Goal: Transaction & Acquisition: Book appointment/travel/reservation

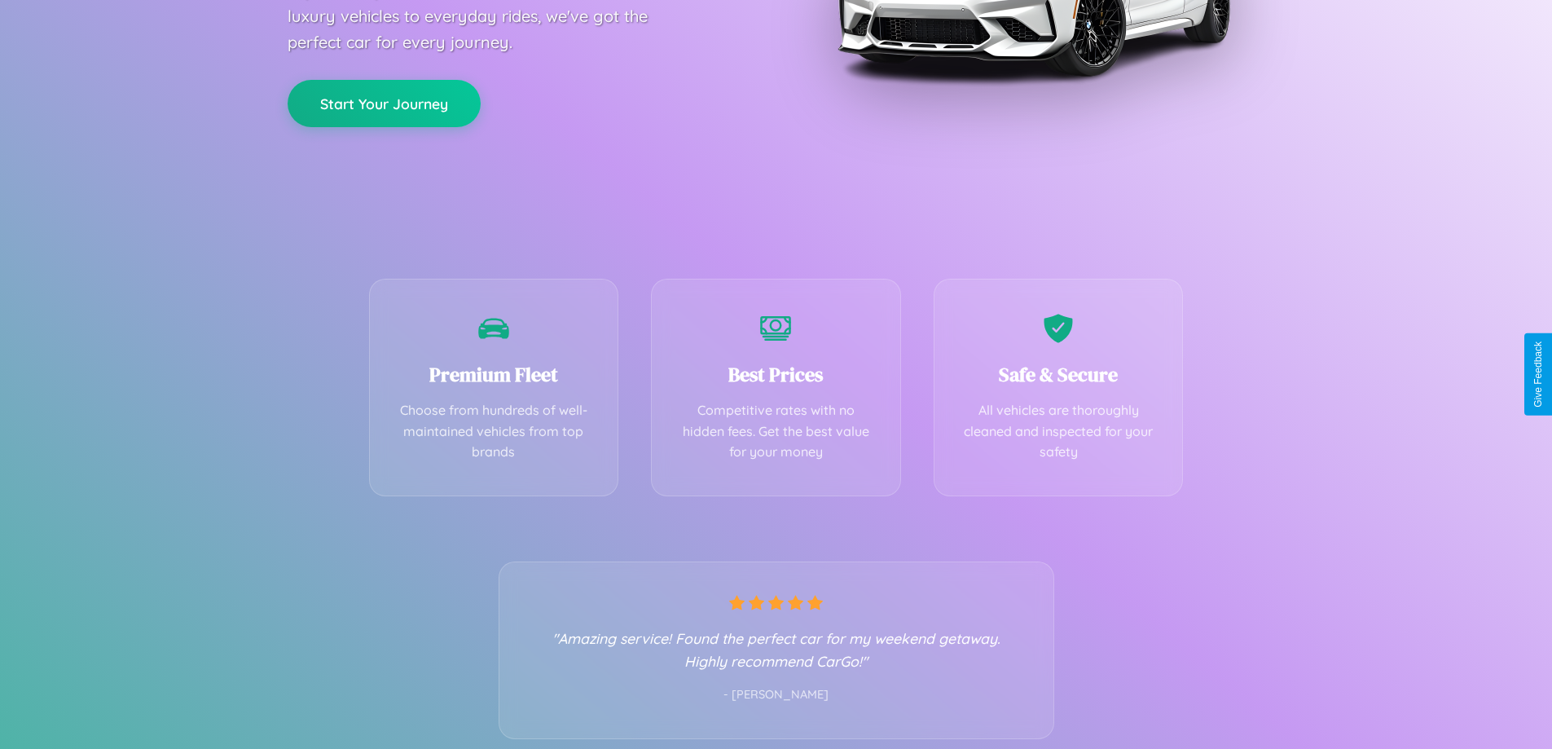
scroll to position [321, 0]
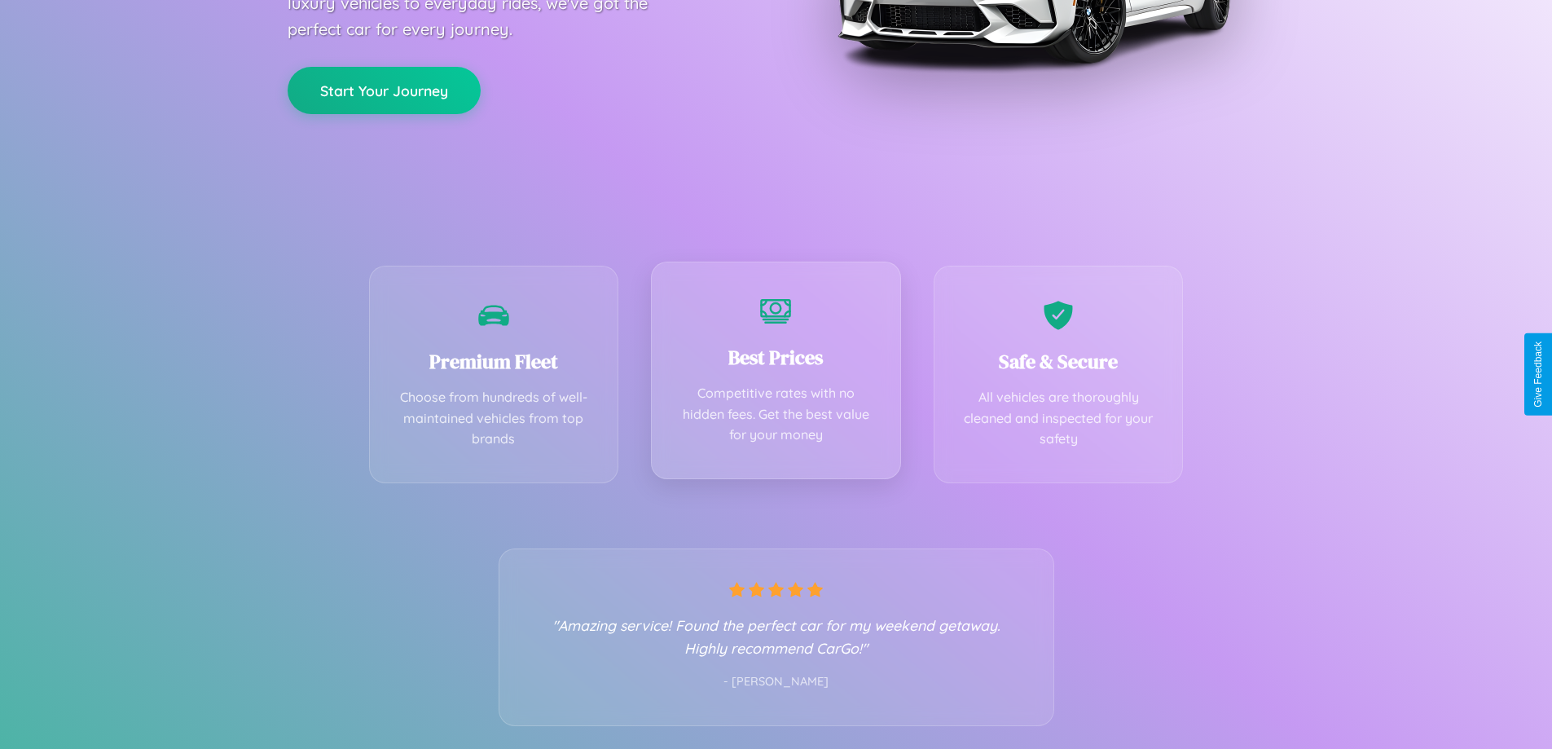
click at [776, 374] on div "Best Prices Competitive rates with no hidden fees. Get the best value for your …" at bounding box center [776, 371] width 250 height 218
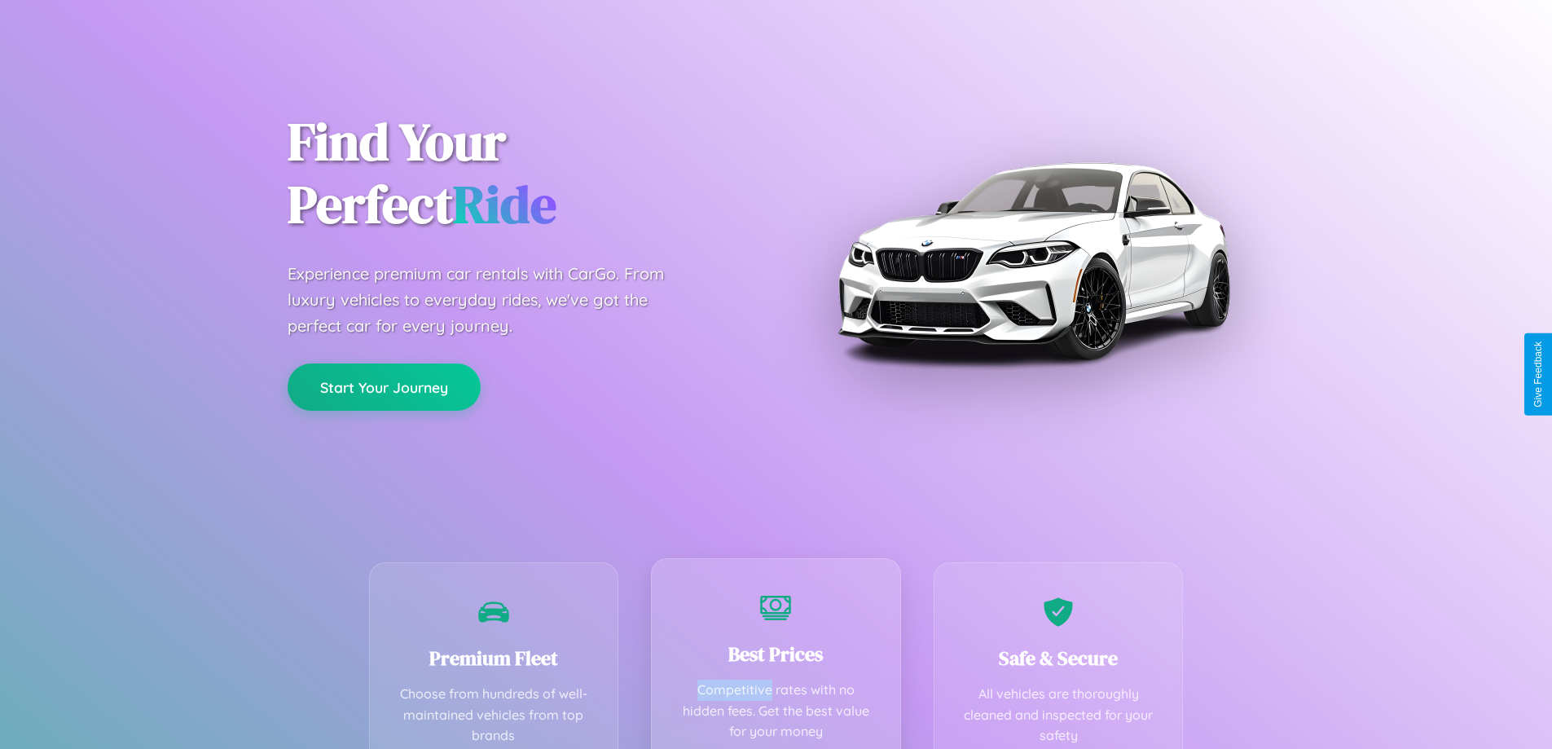
scroll to position [0, 0]
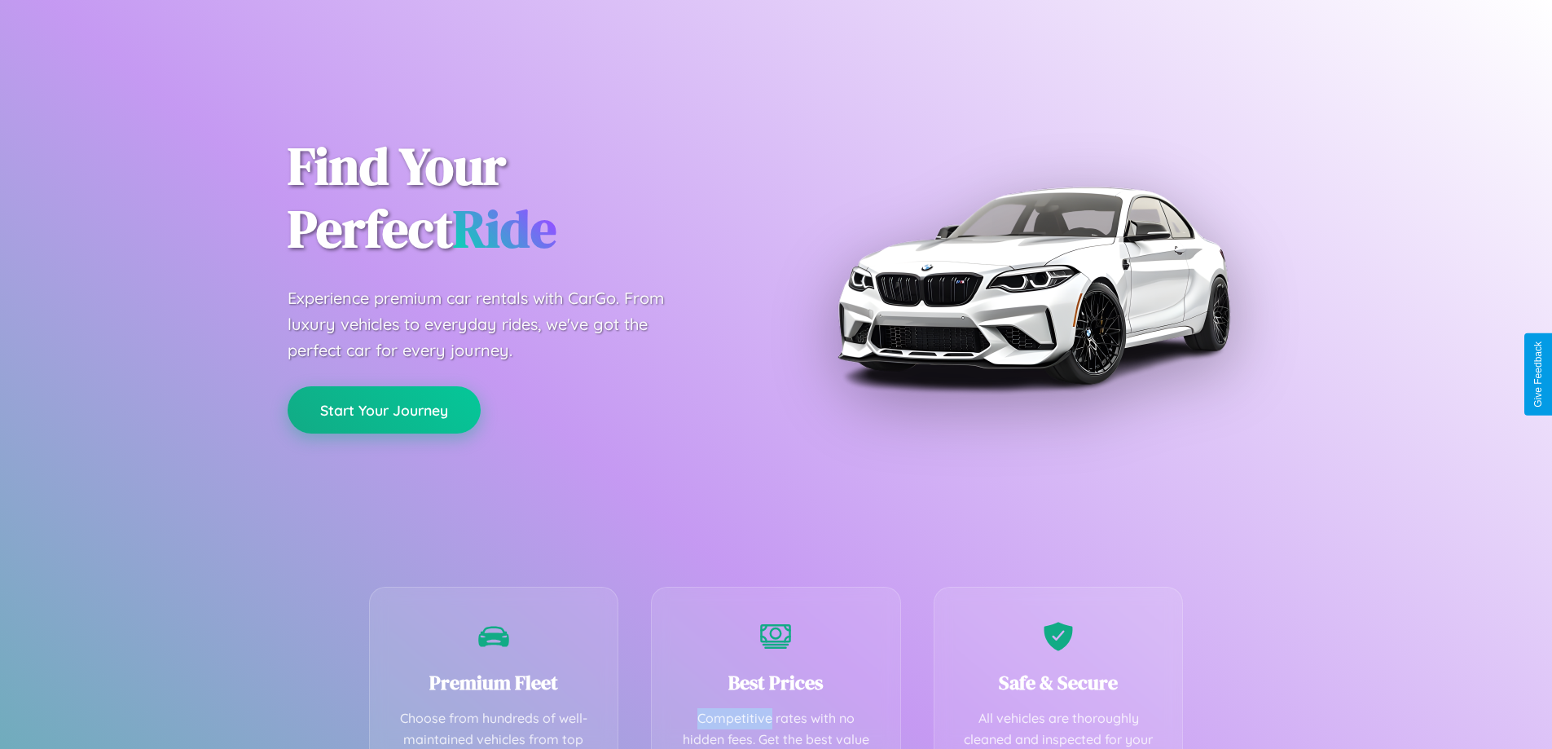
click at [384, 411] on button "Start Your Journey" at bounding box center [384, 409] width 193 height 47
click at [384, 409] on button "Start Your Journey" at bounding box center [384, 409] width 193 height 47
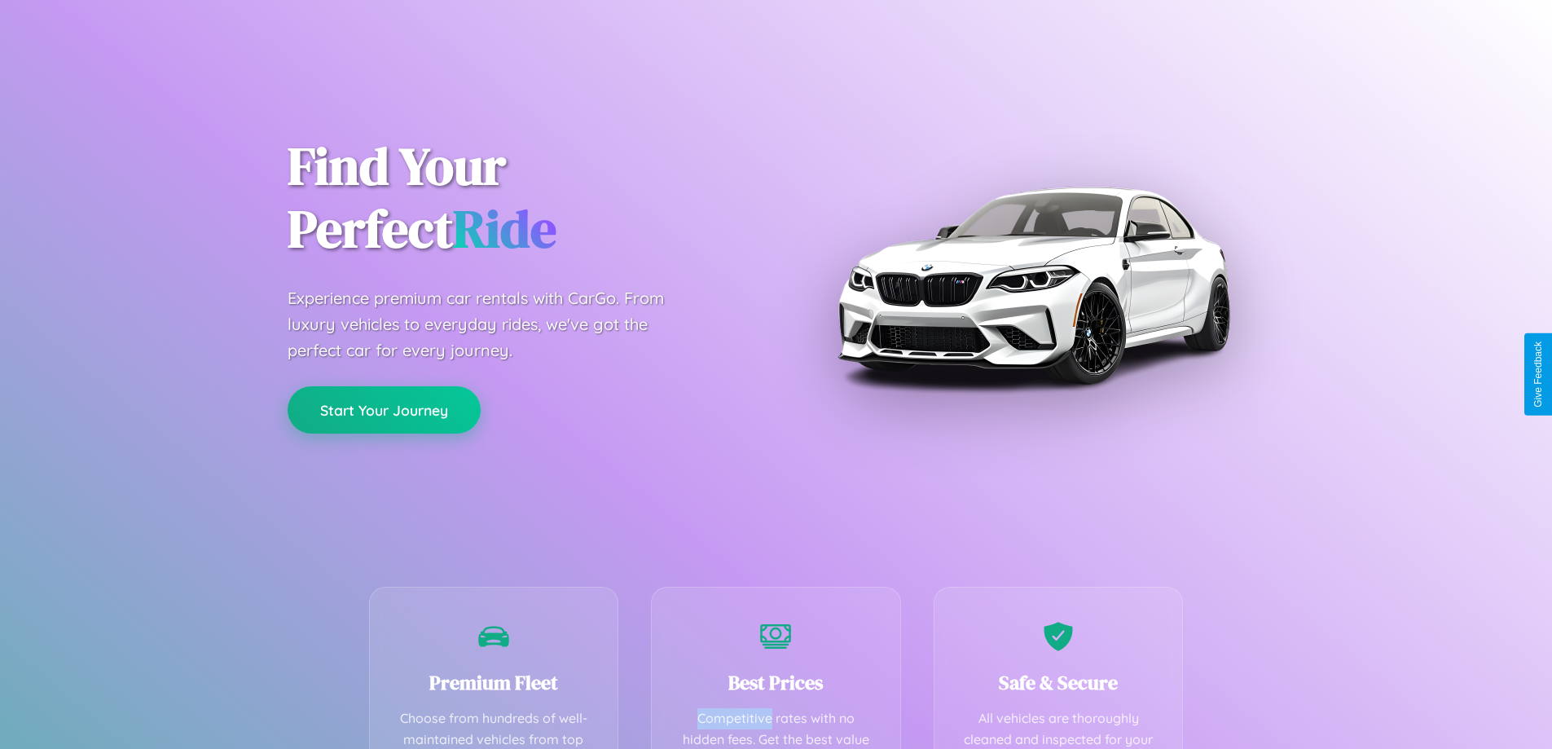
click at [384, 409] on button "Start Your Journey" at bounding box center [384, 409] width 193 height 47
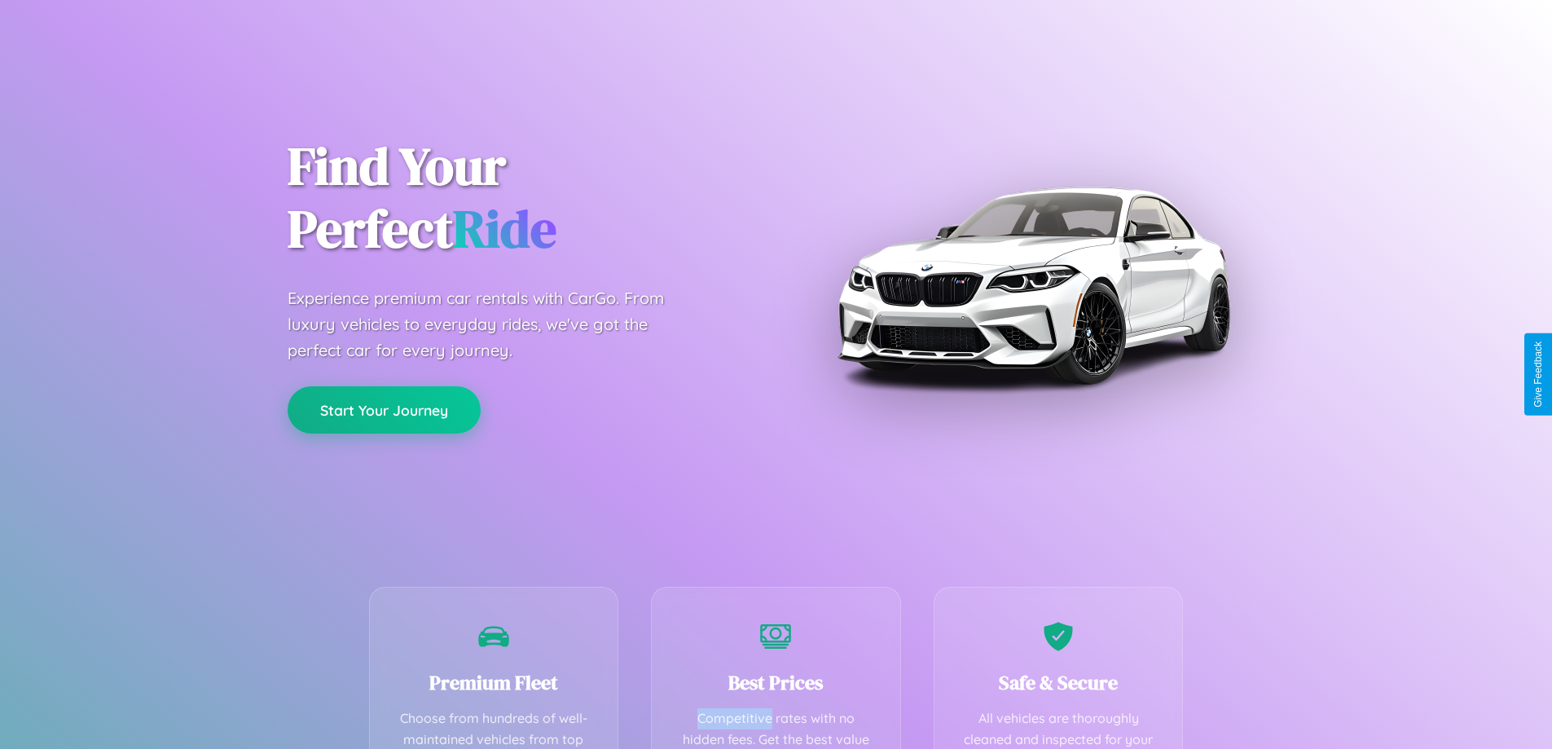
click at [384, 409] on button "Start Your Journey" at bounding box center [384, 409] width 193 height 47
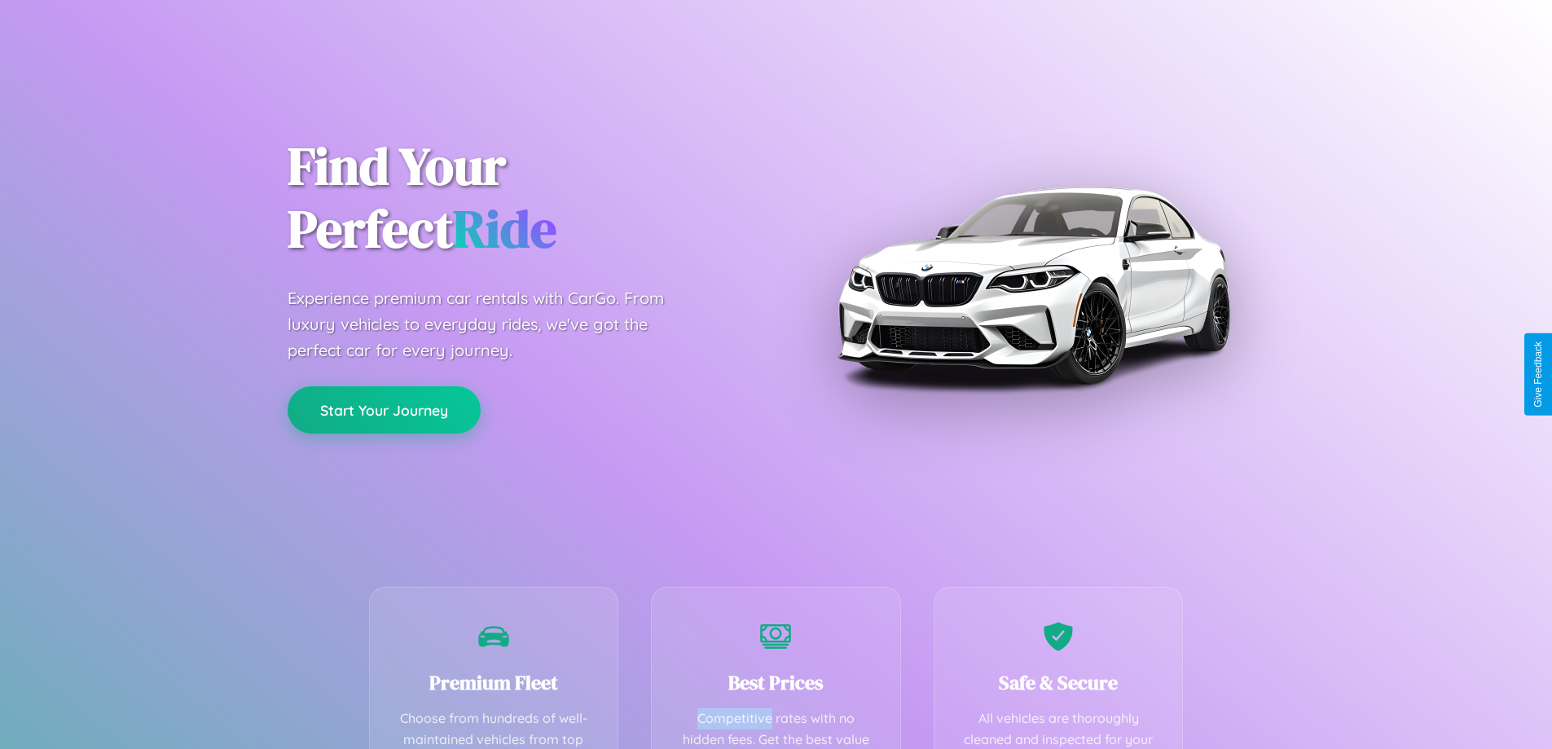
click at [384, 409] on button "Start Your Journey" at bounding box center [384, 409] width 193 height 47
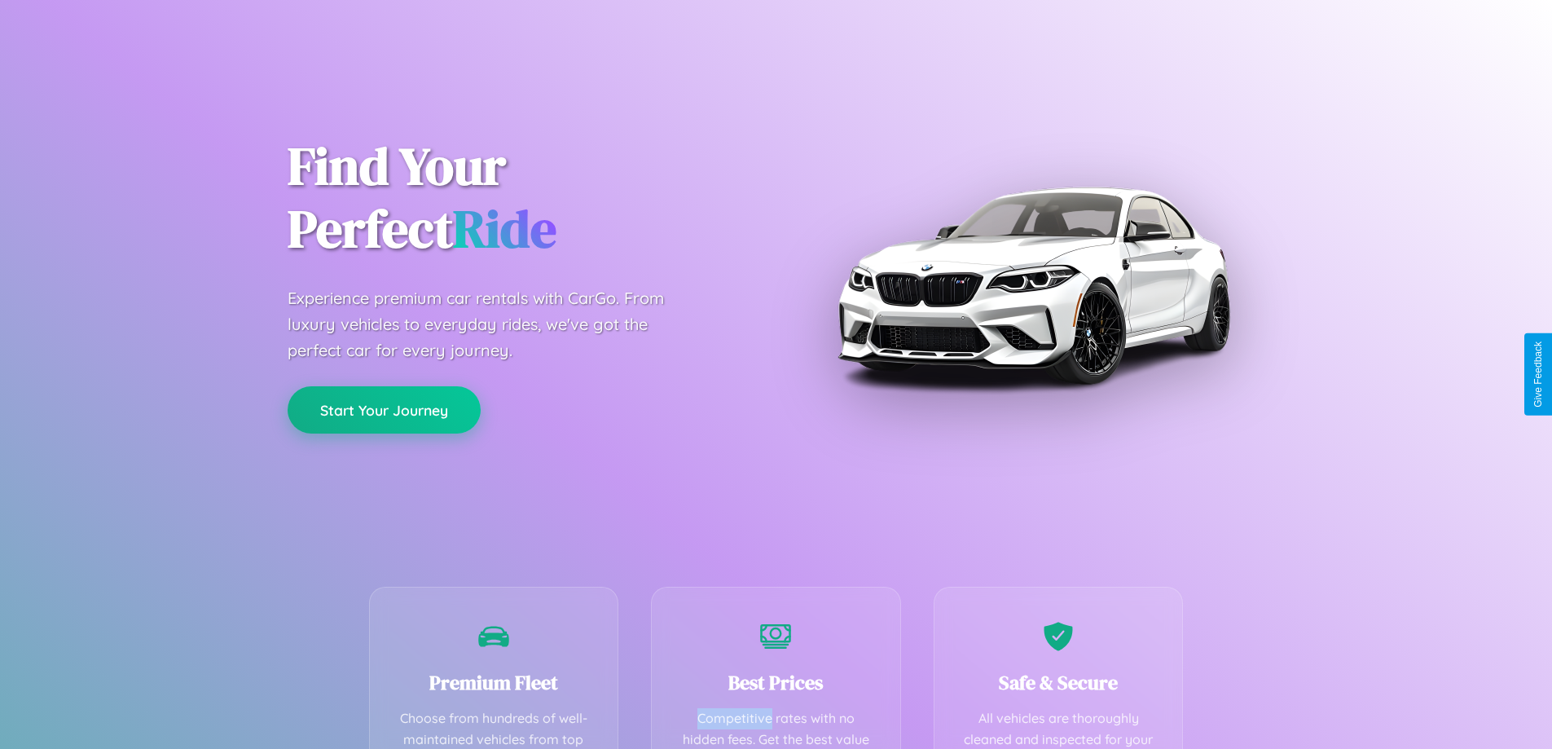
click at [384, 409] on button "Start Your Journey" at bounding box center [384, 409] width 193 height 47
